Goal: Find specific page/section: Find specific page/section

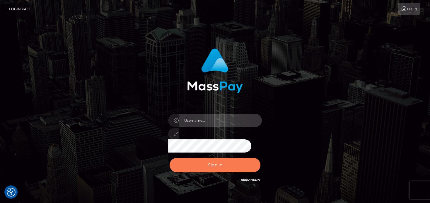
type input "denise"
click at [204, 161] on button "Sign in" at bounding box center [215, 165] width 91 height 14
type input "denise"
click at [204, 164] on button "Sign in" at bounding box center [215, 165] width 91 height 14
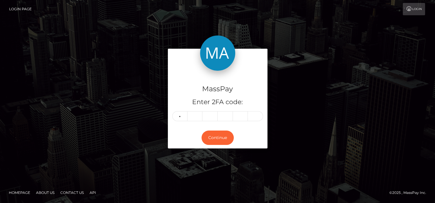
type input "5"
type input "0"
type input "6"
type input "4"
type input "5"
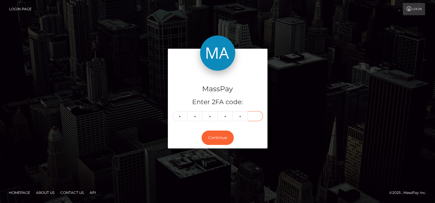
type input "1"
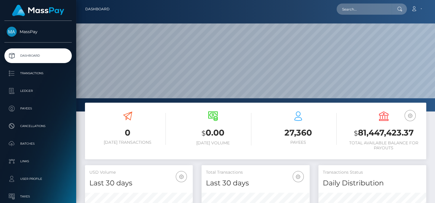
scroll to position [104, 108]
click at [355, 10] on input "text" at bounding box center [364, 9] width 55 height 11
paste input "zaebis_80@mail.ru"
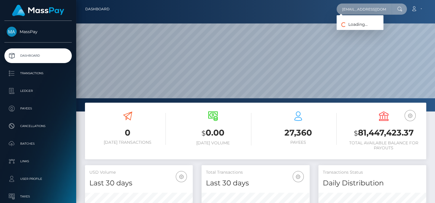
type input "zaebis_80@mail.ru"
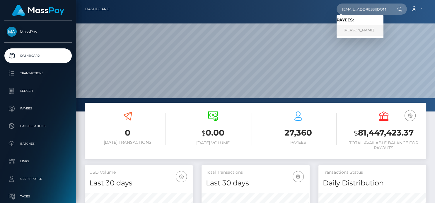
click at [347, 30] on link "Irina Olegovna Shepeleva" at bounding box center [360, 30] width 47 height 11
